Goal: Task Accomplishment & Management: Manage account settings

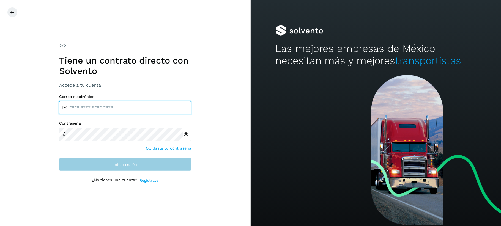
type input "**********"
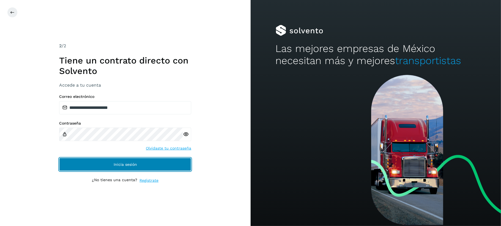
click at [114, 166] on span "Inicia sesión" at bounding box center [125, 164] width 23 height 4
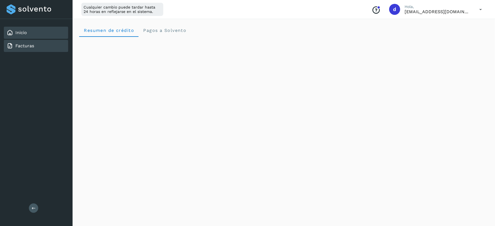
click at [26, 45] on link "Facturas" at bounding box center [24, 45] width 19 height 5
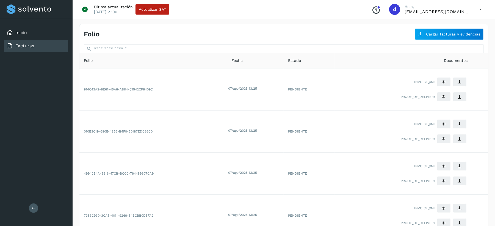
drag, startPoint x: 450, startPoint y: 0, endPoint x: 31, endPoint y: 209, distance: 468.0
click at [31, 209] on button at bounding box center [33, 207] width 9 height 9
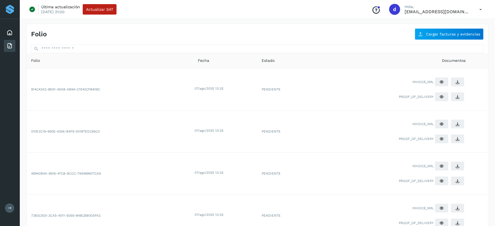
click at [12, 207] on button at bounding box center [9, 207] width 9 height 9
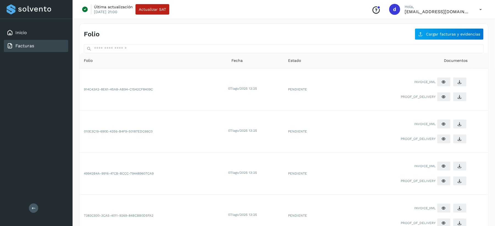
click at [400, 9] on div "d" at bounding box center [394, 9] width 11 height 11
click at [483, 7] on icon at bounding box center [480, 9] width 11 height 11
click at [460, 33] on div "Cerrar sesión" at bounding box center [453, 35] width 65 height 10
